Goal: Information Seeking & Learning: Learn about a topic

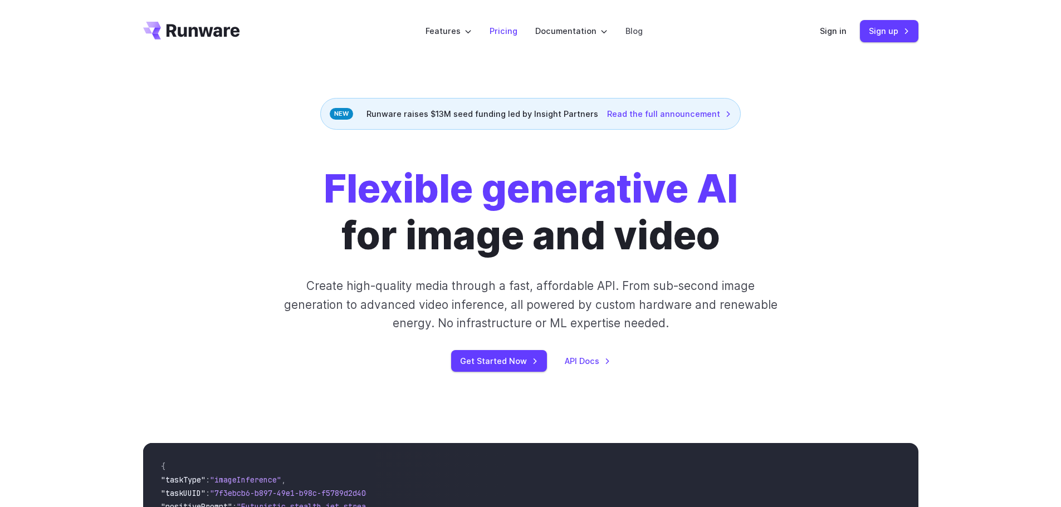
click at [500, 30] on link "Pricing" at bounding box center [503, 31] width 28 height 13
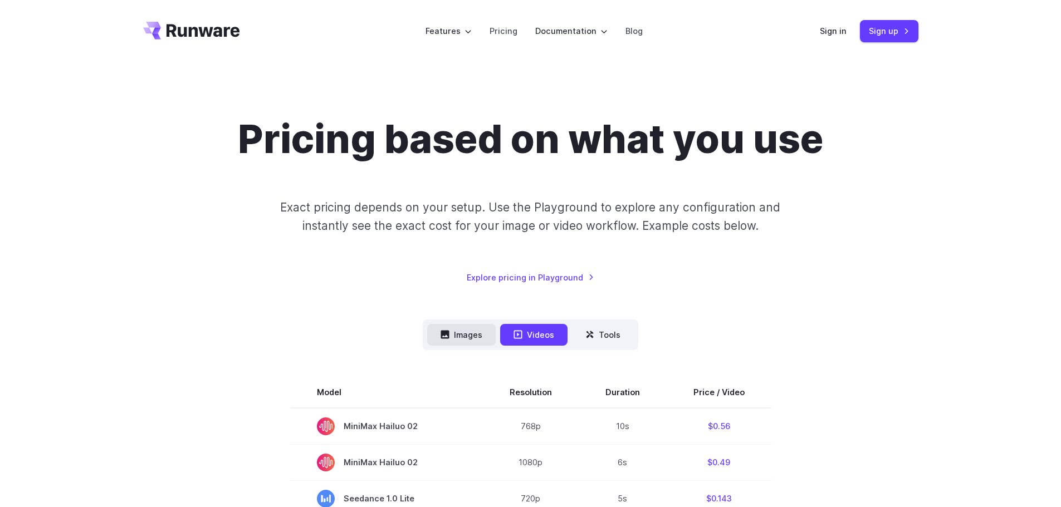
click at [473, 326] on button "Images" at bounding box center [461, 335] width 68 height 22
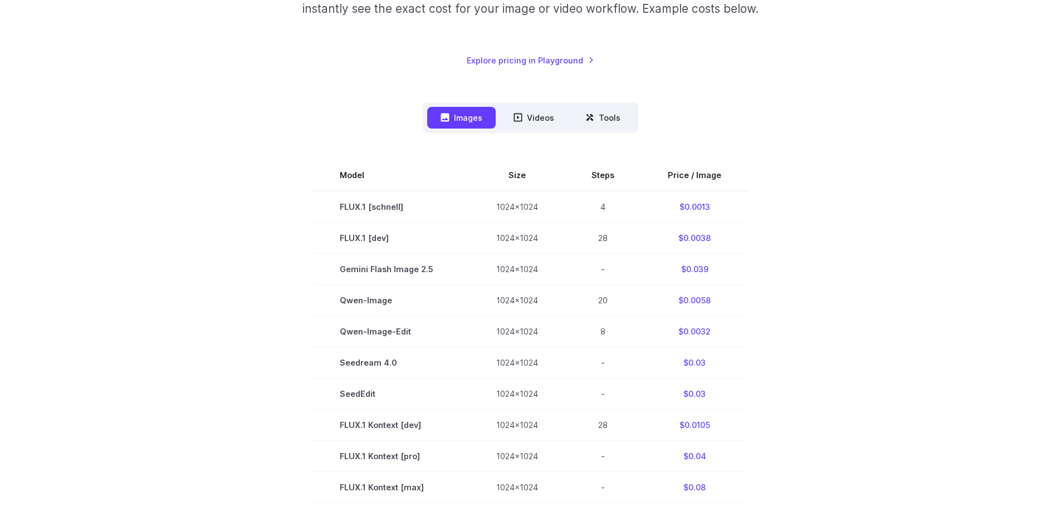
scroll to position [223, 0]
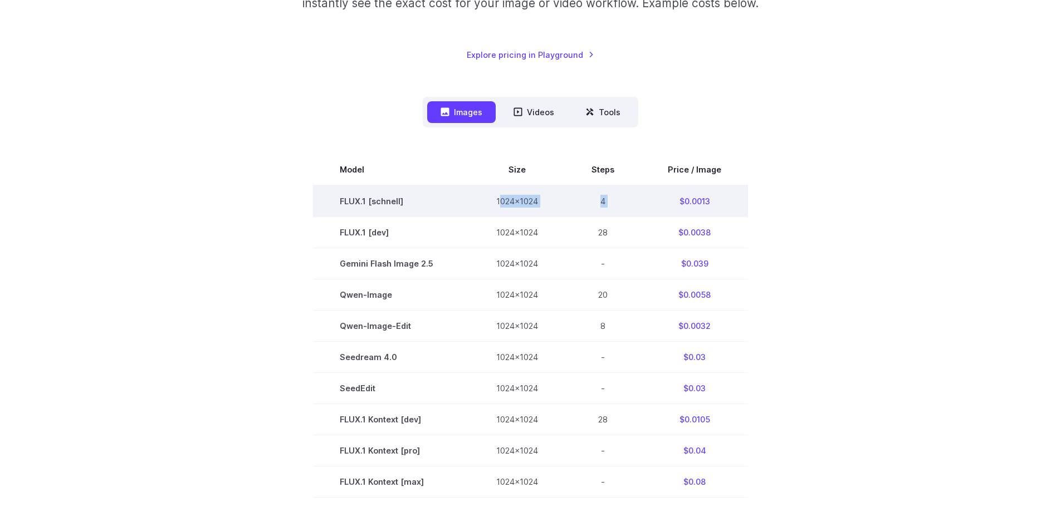
drag, startPoint x: 500, startPoint y: 200, endPoint x: 642, endPoint y: 200, distance: 142.0
click at [642, 200] on tr "FLUX.1 [[PERSON_NAME]] 1024x1024 4 $0.0013" at bounding box center [530, 201] width 435 height 32
click at [639, 200] on td "4" at bounding box center [603, 201] width 76 height 32
drag, startPoint x: 679, startPoint y: 202, endPoint x: 737, endPoint y: 202, distance: 58.5
click at [737, 202] on td "$0.0013" at bounding box center [694, 201] width 107 height 32
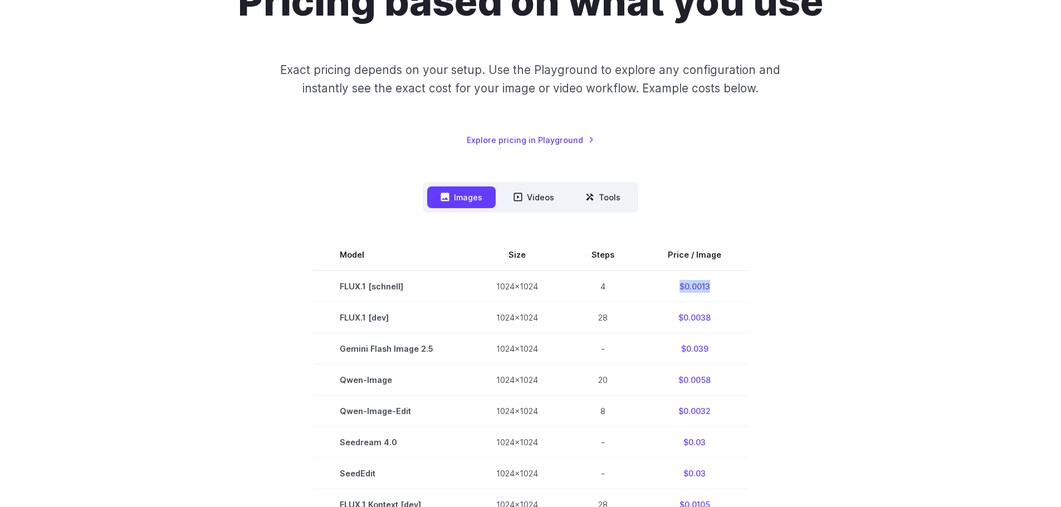
scroll to position [111, 0]
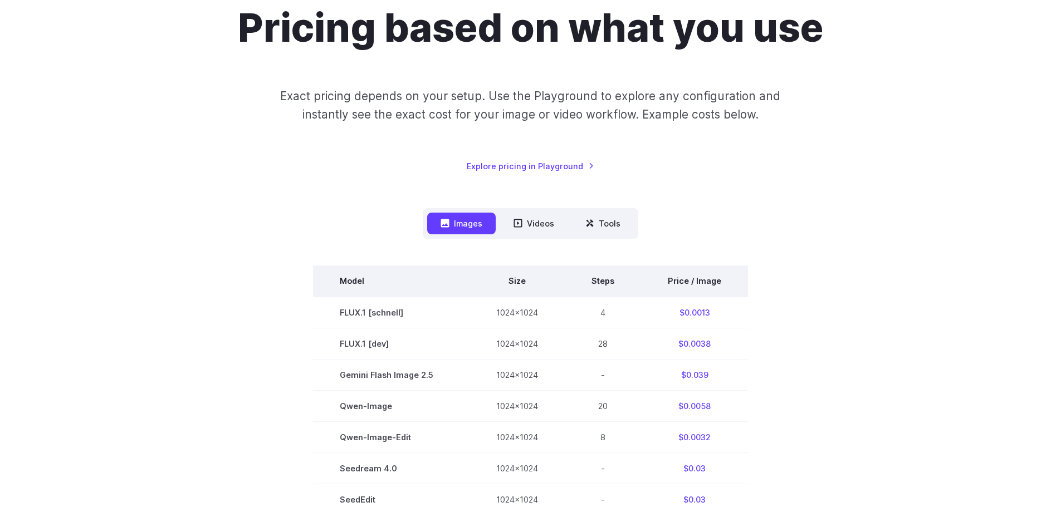
click at [718, 281] on th "Price / Image" at bounding box center [694, 281] width 107 height 31
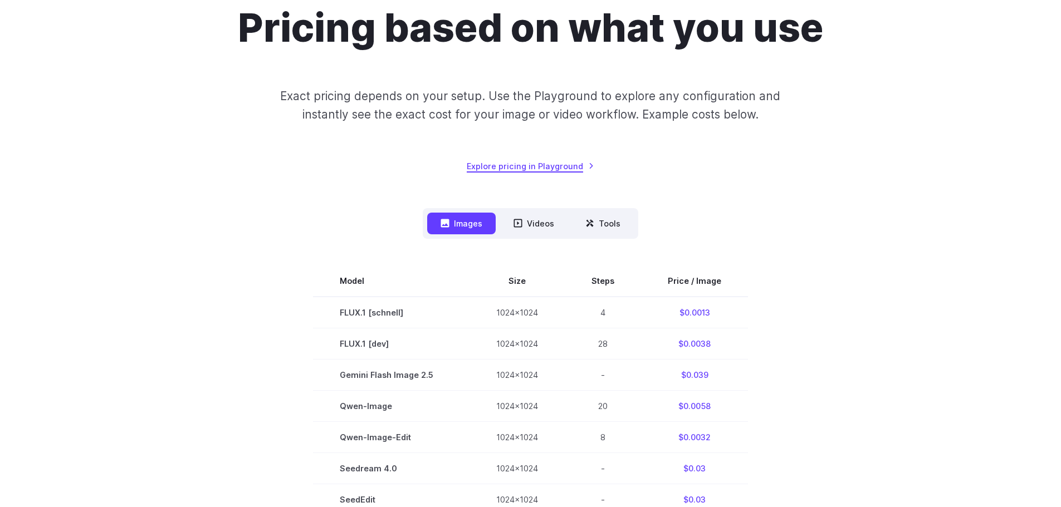
click at [517, 169] on link "Explore pricing in Playground" at bounding box center [531, 166] width 128 height 13
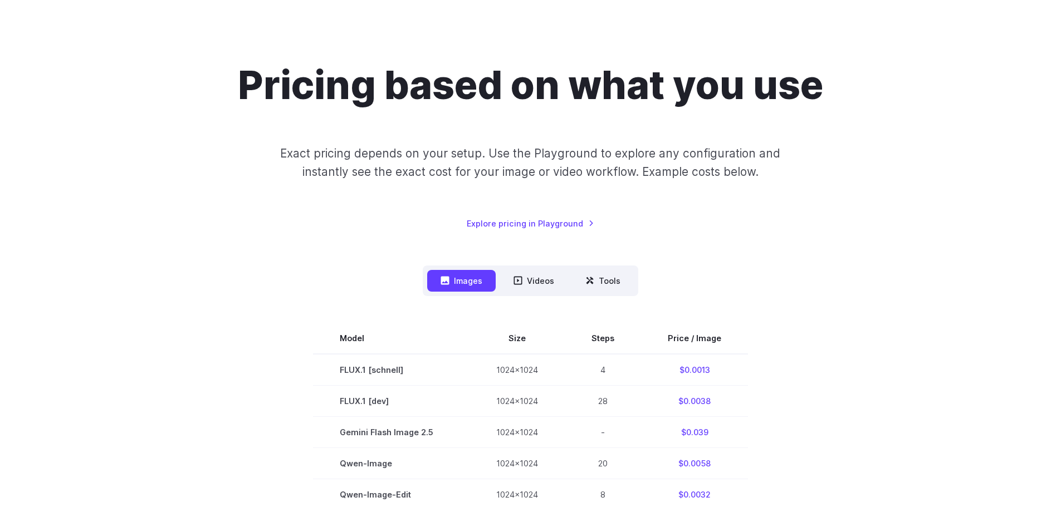
scroll to position [0, 0]
